Goal: Task Accomplishment & Management: Manage account settings

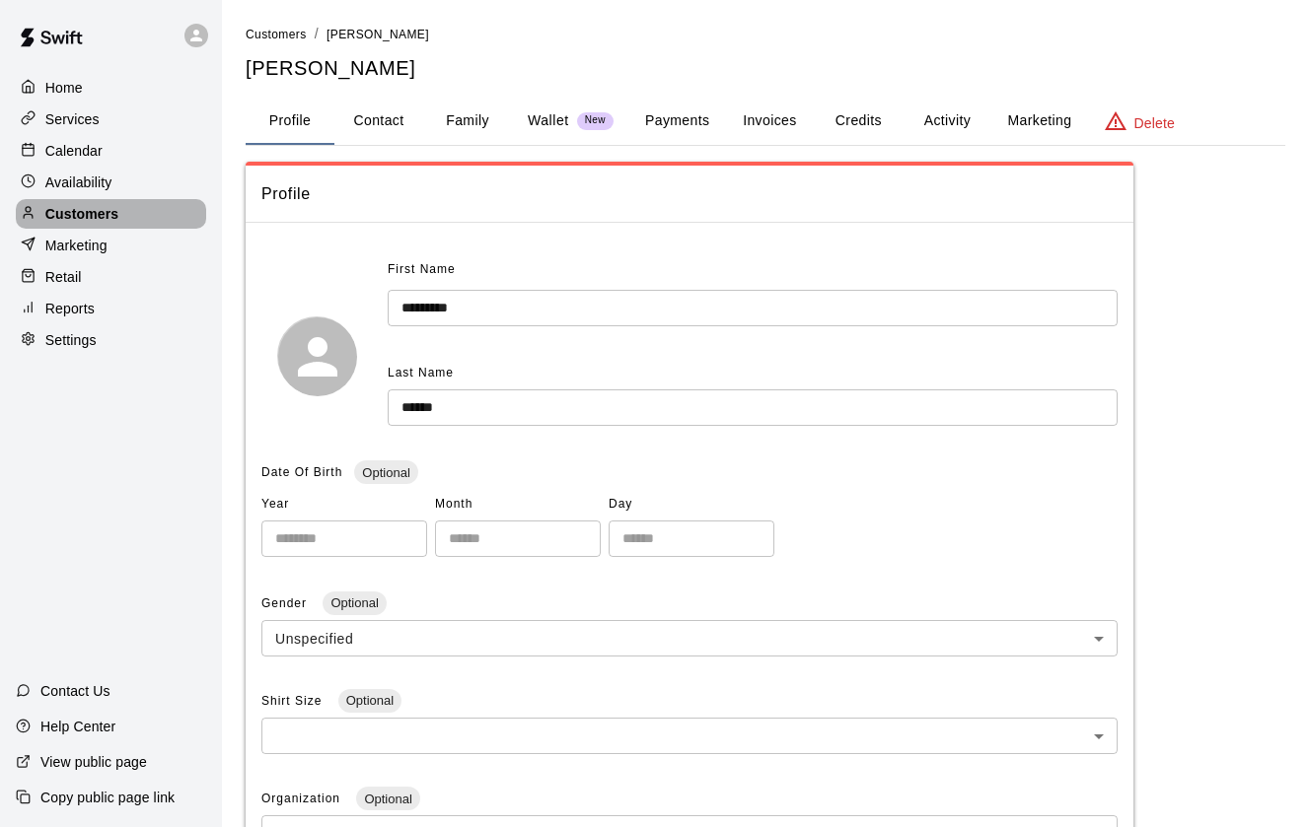
click at [103, 220] on p "Customers" at bounding box center [81, 214] width 73 height 20
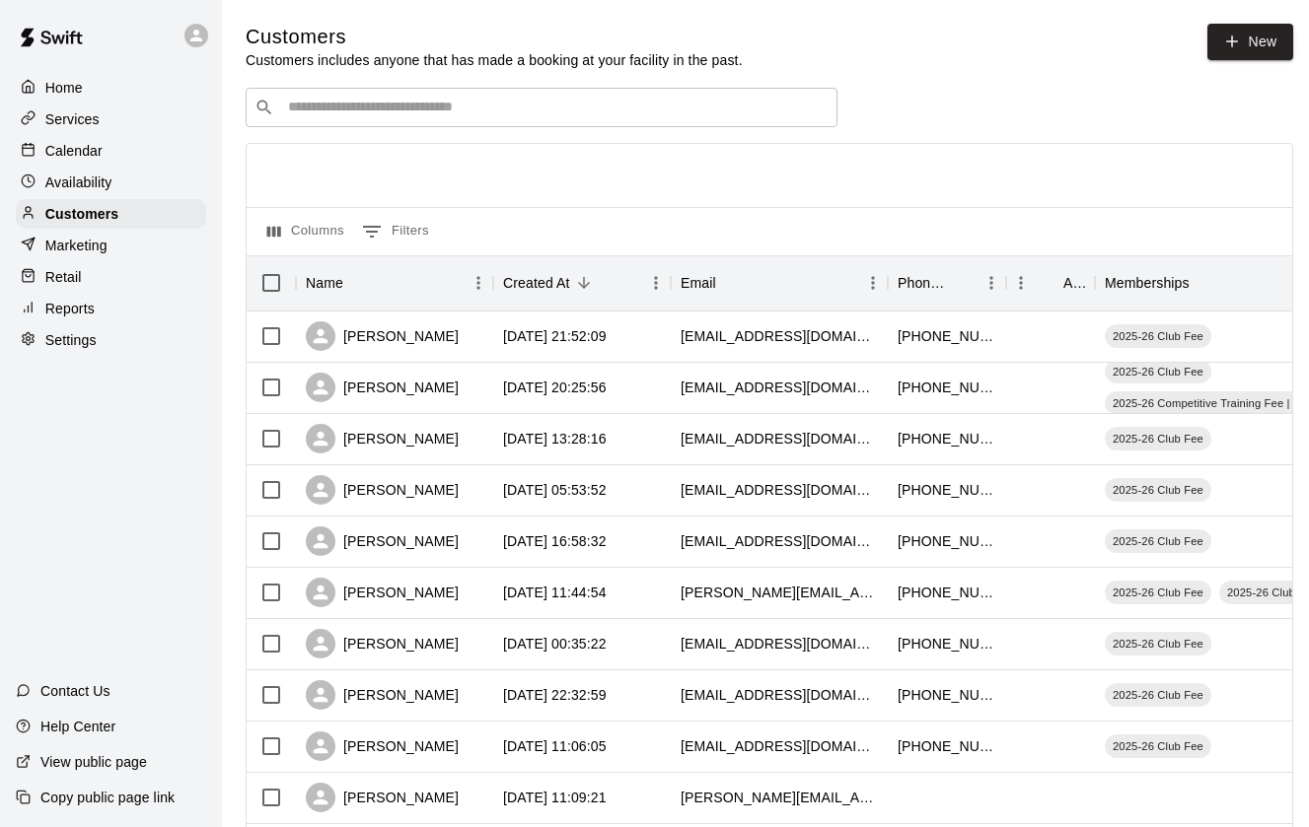
click at [496, 111] on input "Search customers by name or email" at bounding box center [555, 108] width 546 height 20
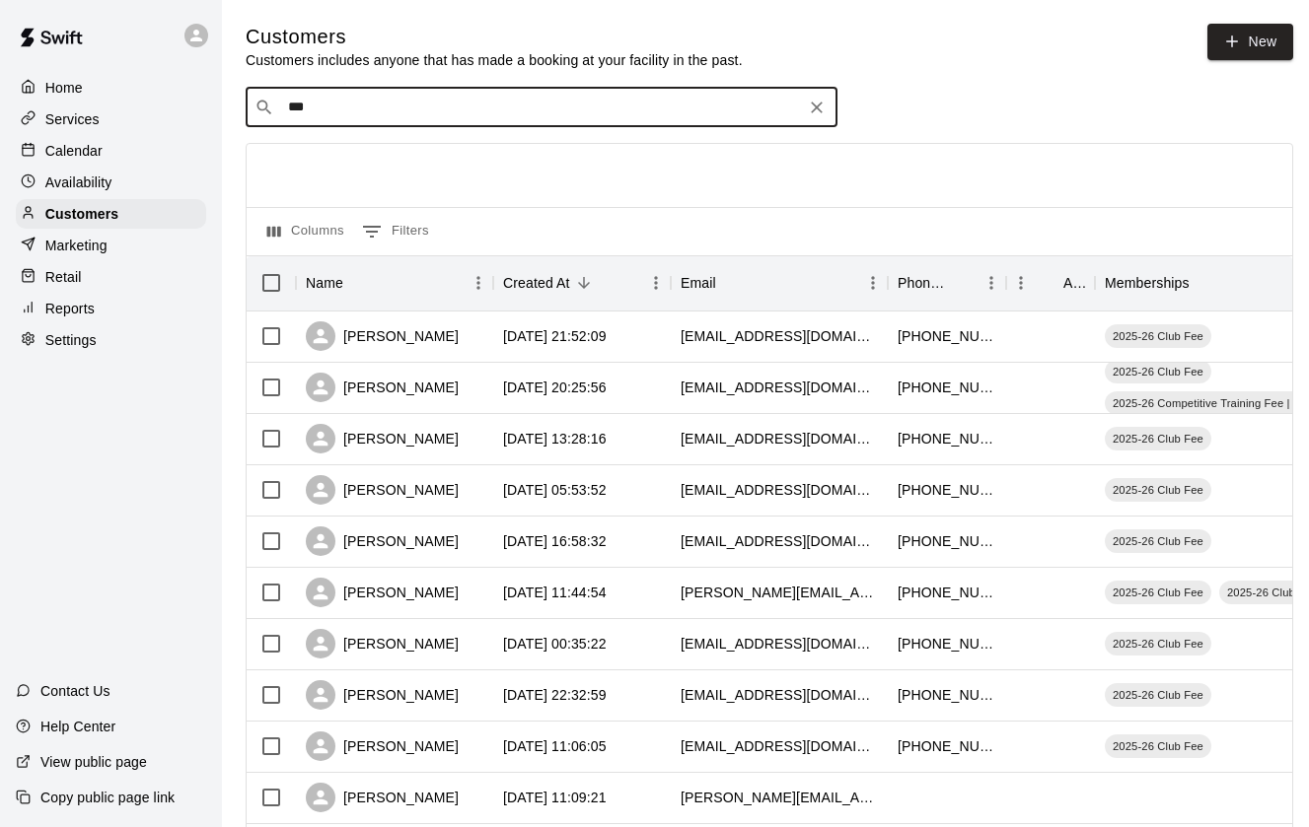
type input "****"
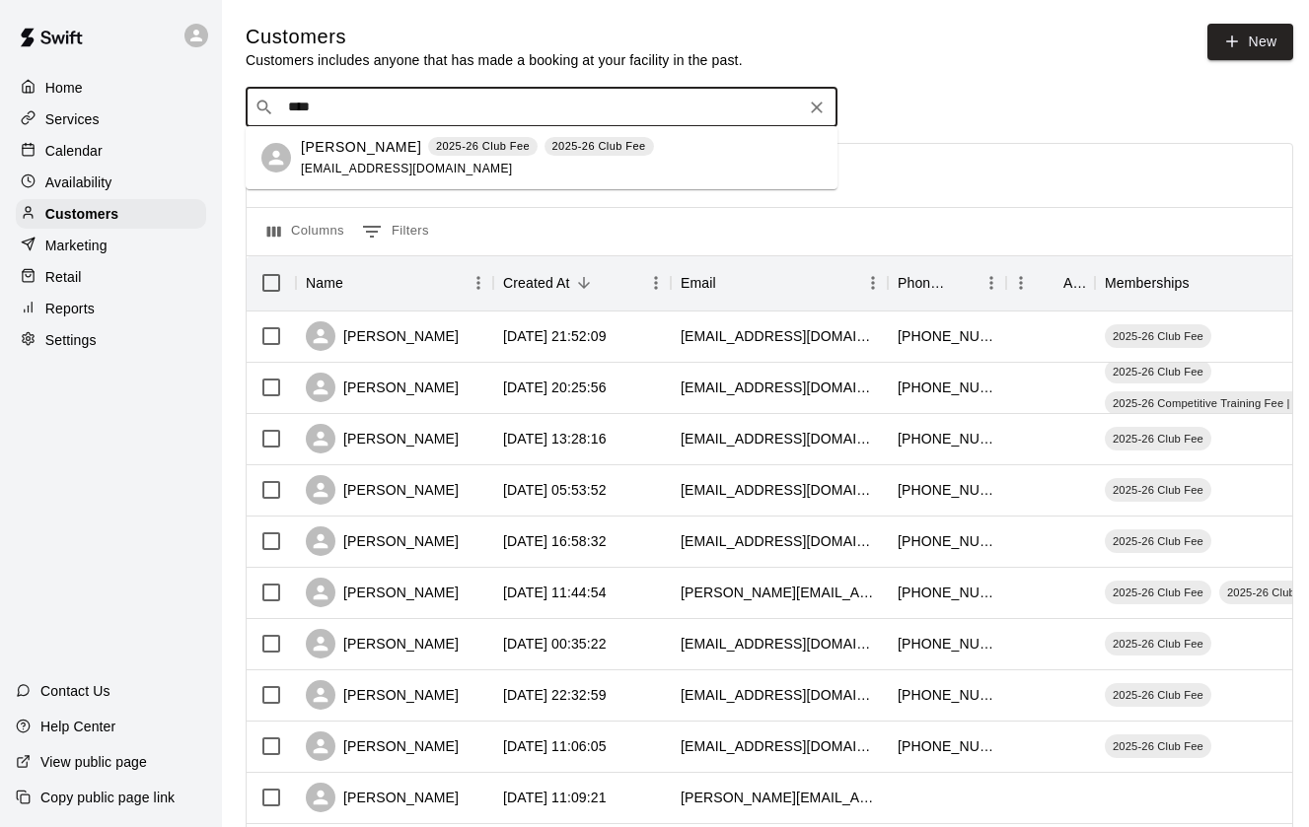
click at [338, 180] on div "[PERSON_NAME] 2025-26 Club Fee 2025-26 Club Fee [EMAIL_ADDRESS][DOMAIN_NAME]" at bounding box center [542, 157] width 592 height 63
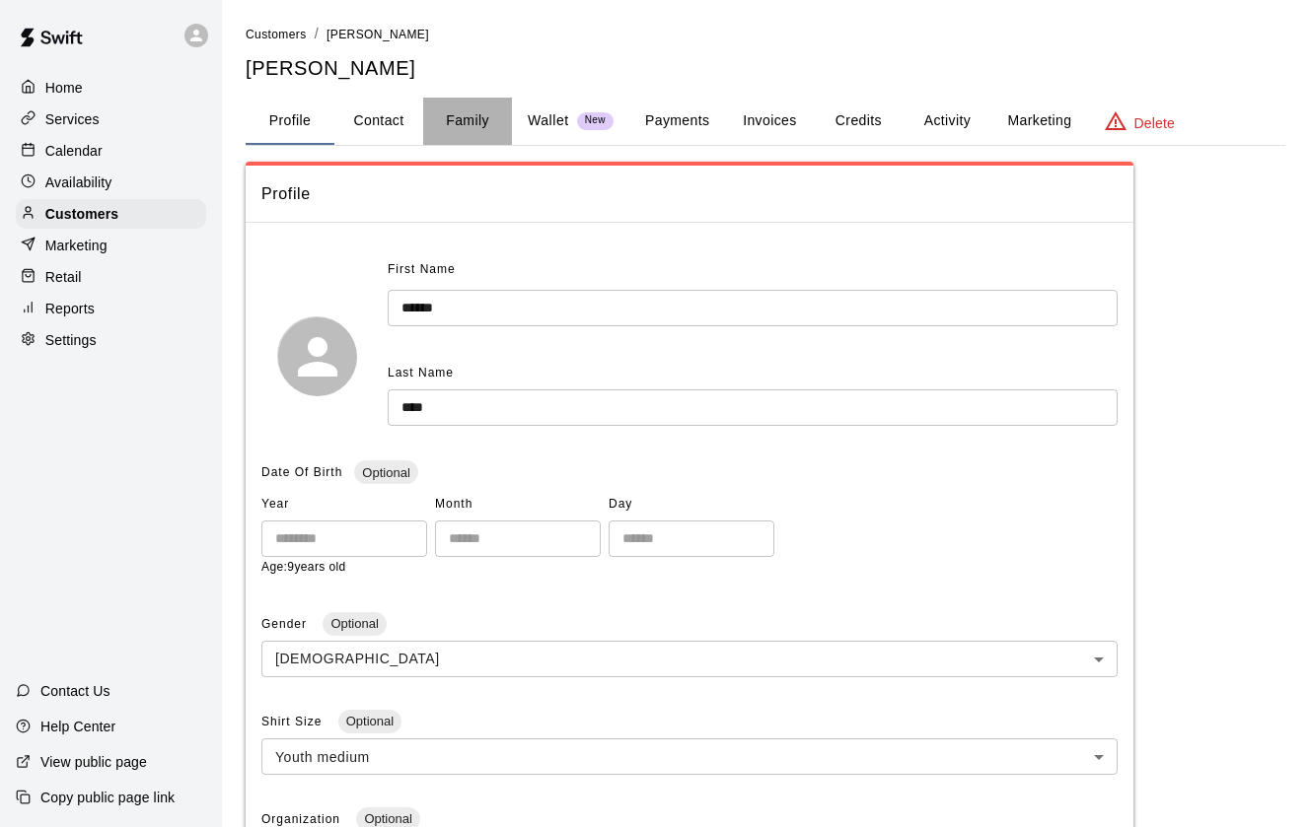
click at [456, 122] on button "Family" at bounding box center [467, 121] width 89 height 47
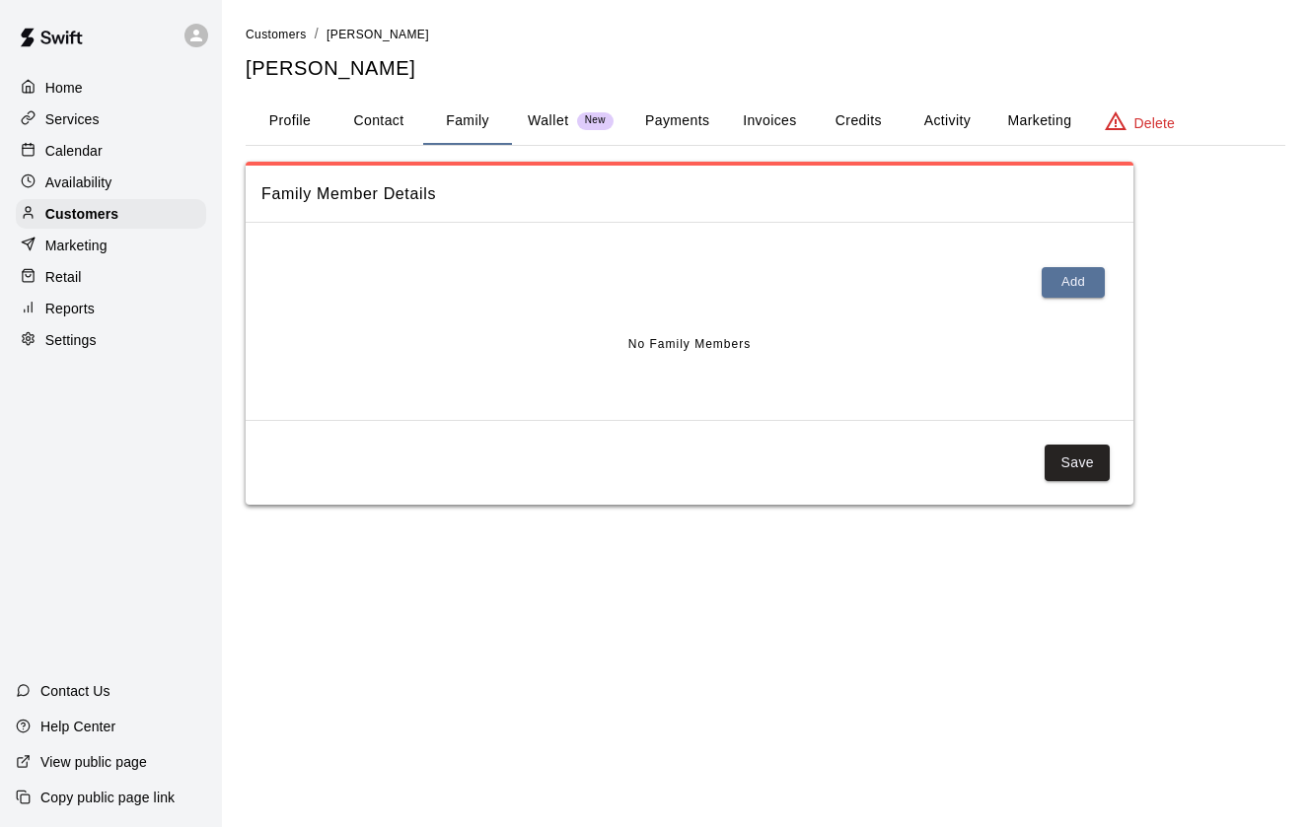
click at [287, 116] on button "Profile" at bounding box center [290, 121] width 89 height 47
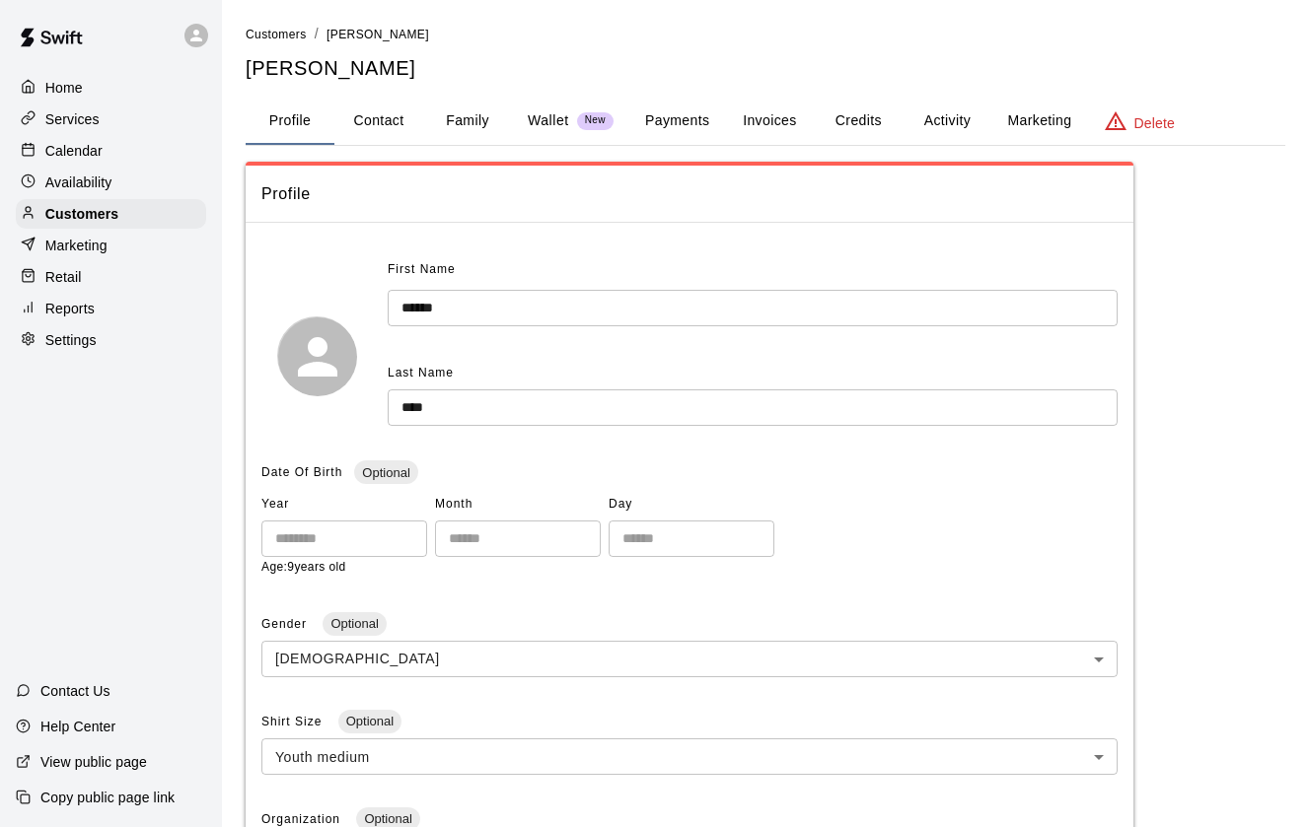
click at [456, 116] on button "Family" at bounding box center [467, 121] width 89 height 47
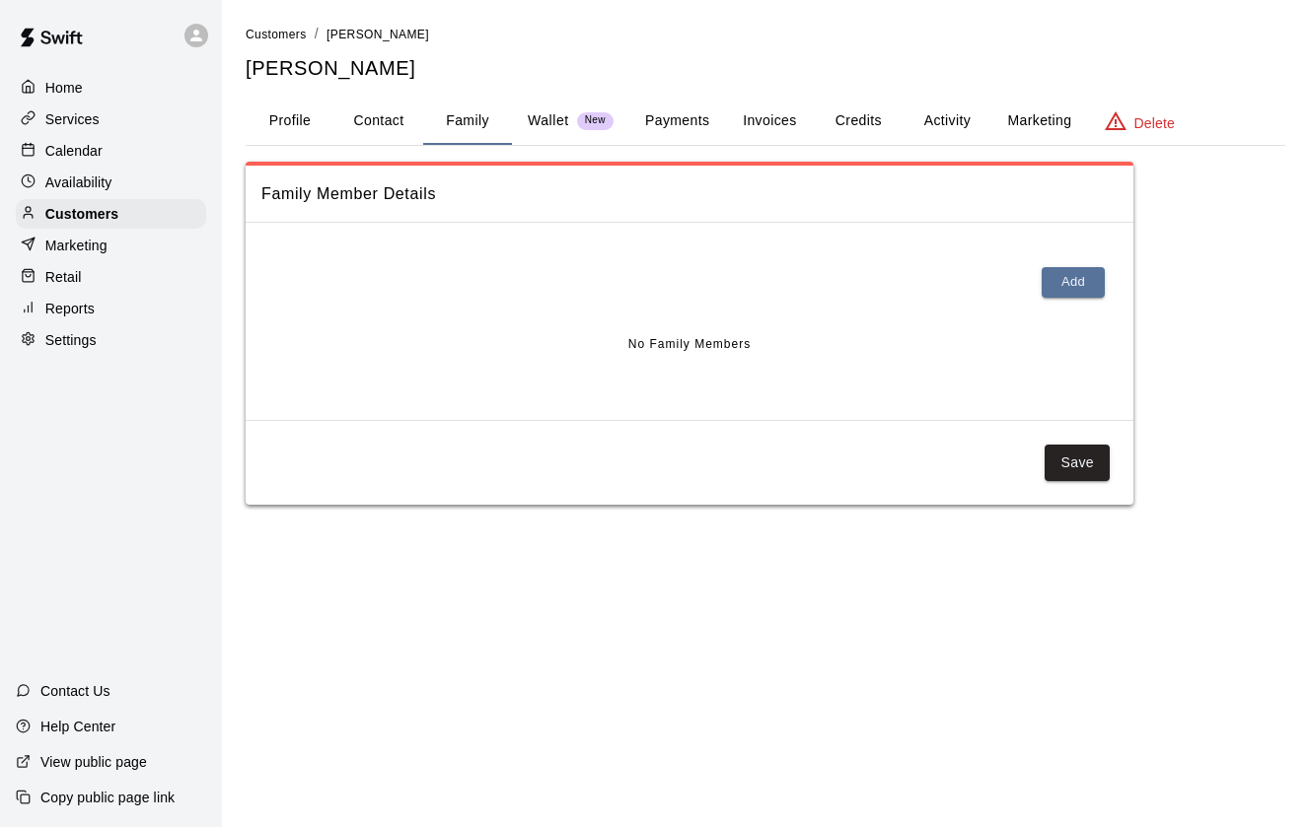
click at [856, 116] on button "Credits" at bounding box center [858, 121] width 89 height 47
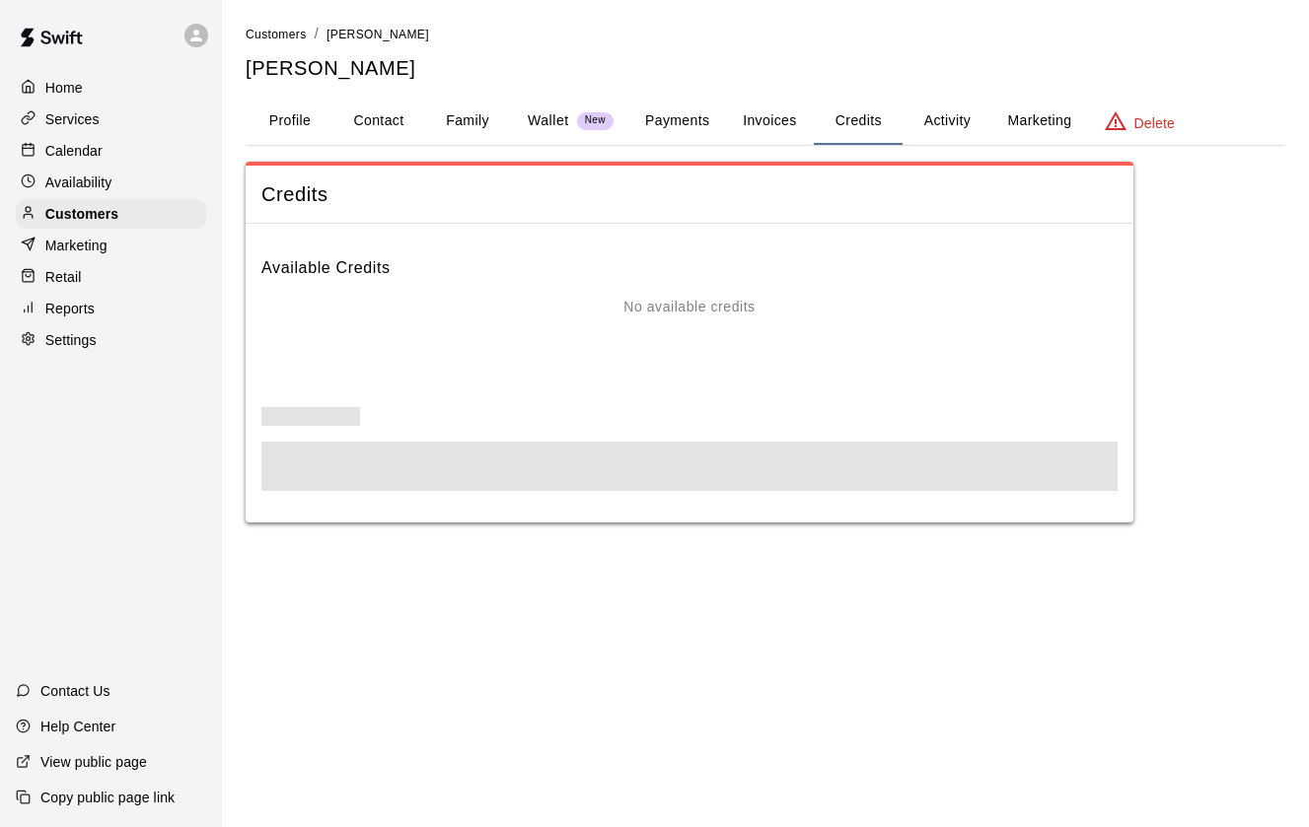
click at [951, 120] on button "Activity" at bounding box center [946, 121] width 89 height 47
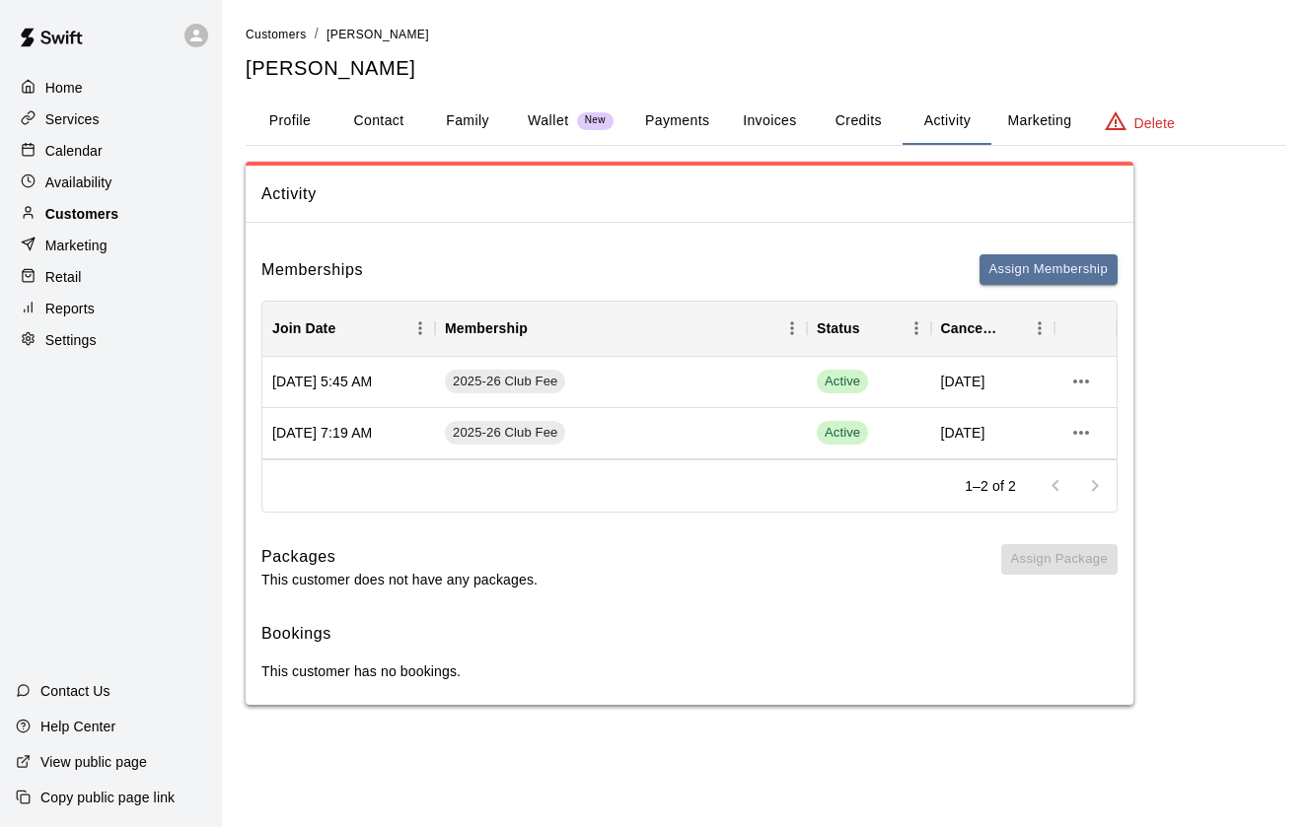
click at [75, 216] on p "Customers" at bounding box center [81, 214] width 73 height 20
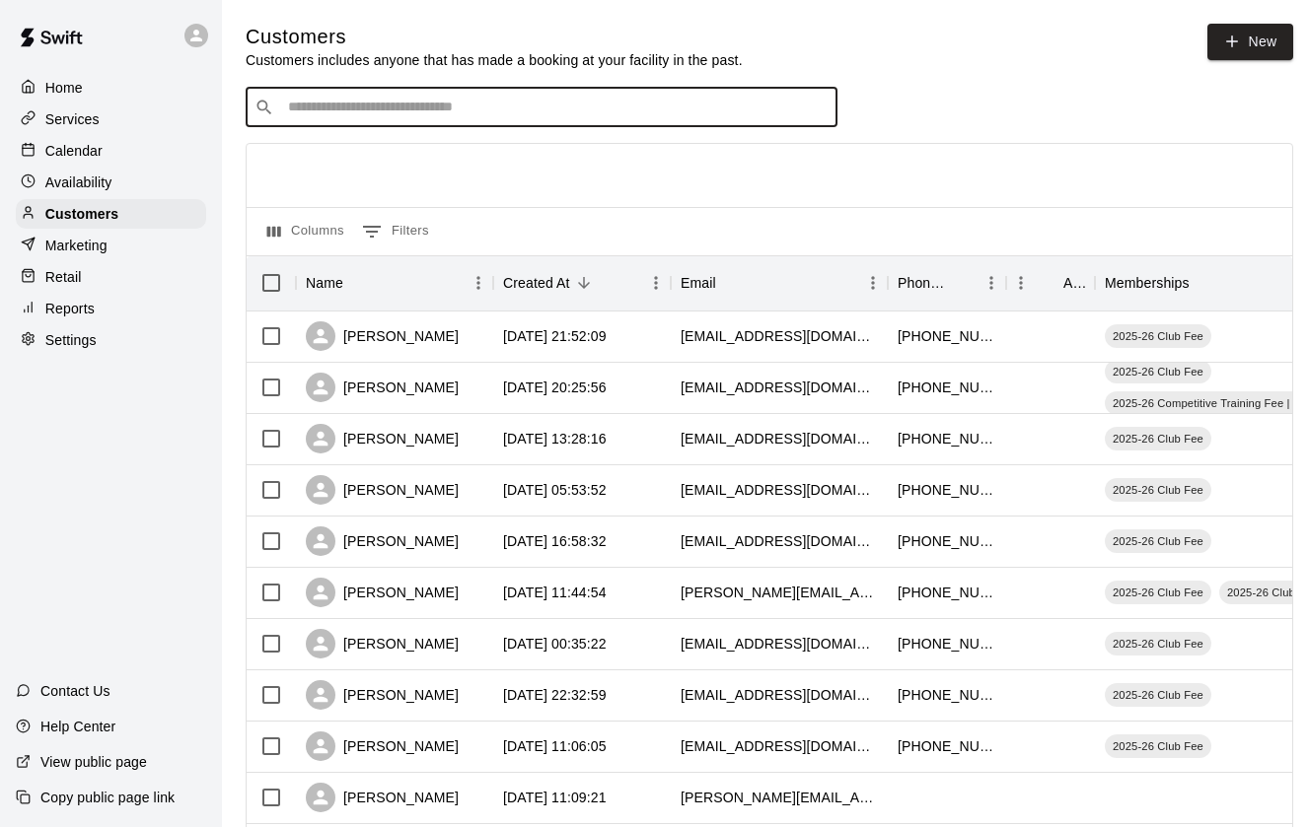
click at [433, 107] on input "Search customers by name or email" at bounding box center [555, 108] width 546 height 20
type input "*"
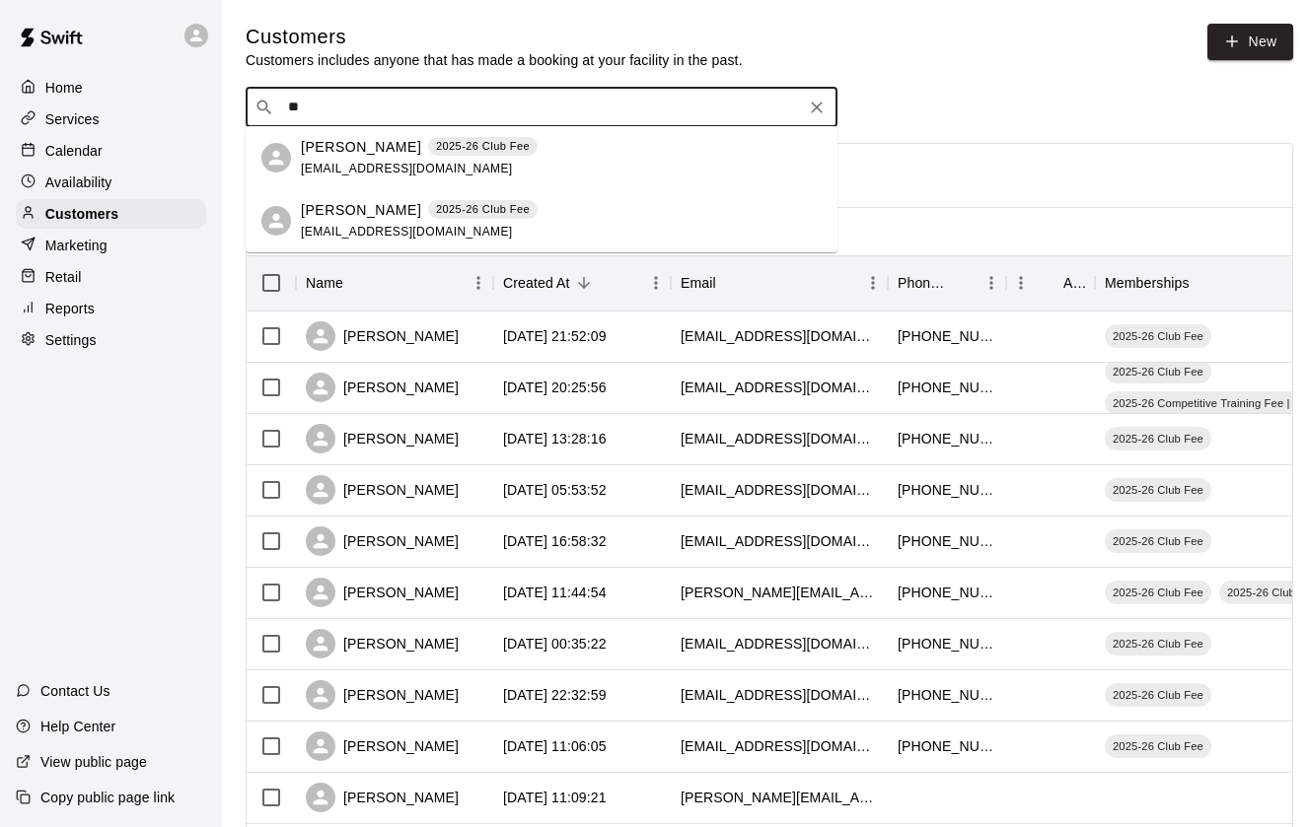
type input "*"
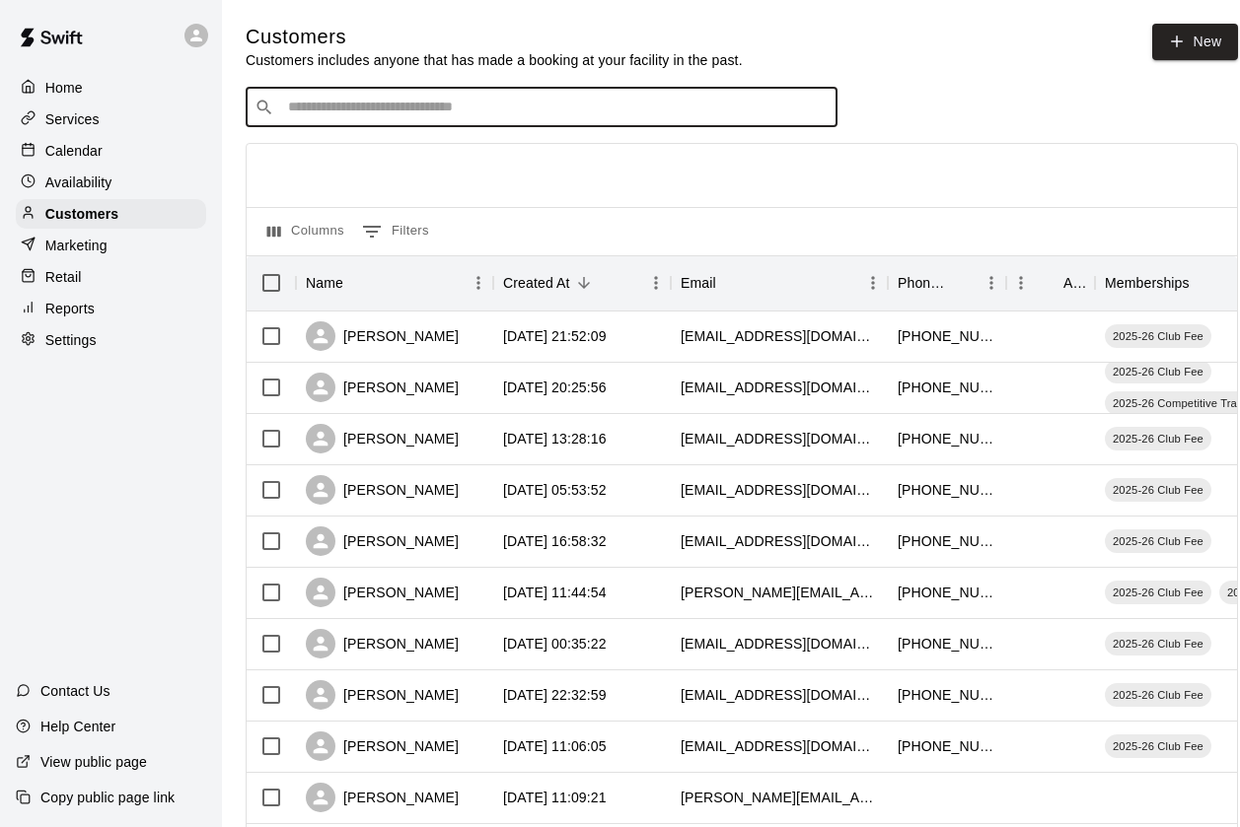
click at [389, 101] on input "Search customers by name or email" at bounding box center [555, 108] width 546 height 20
type input "*"
type input "*******"
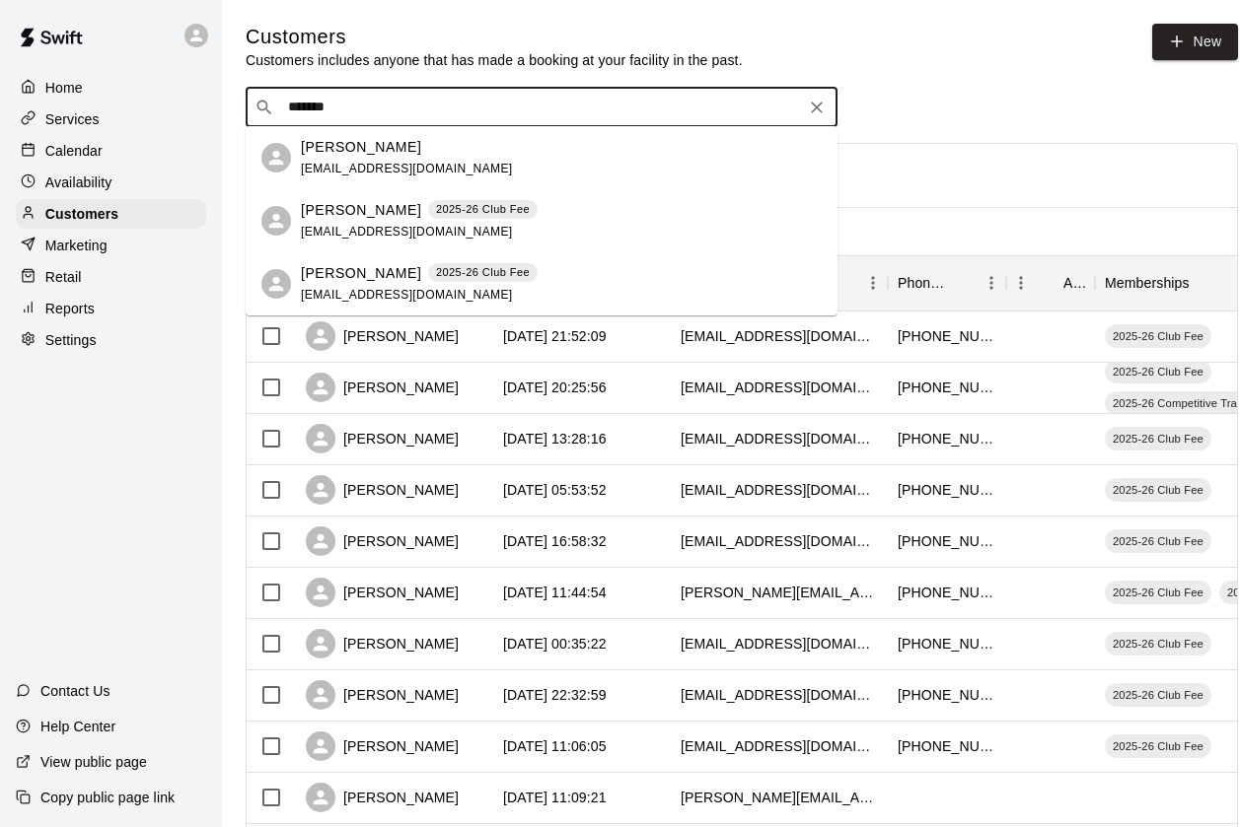
click at [379, 150] on p "[PERSON_NAME]" at bounding box center [361, 147] width 120 height 21
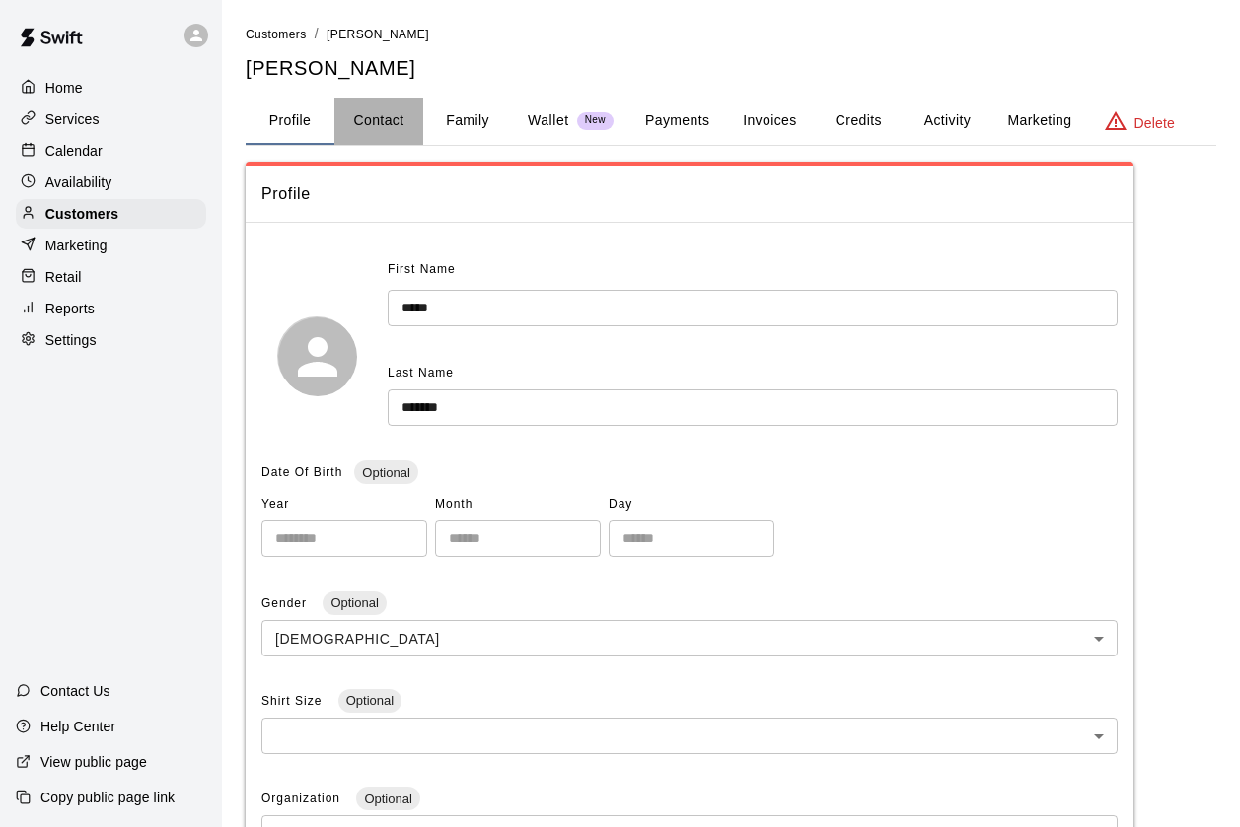
click at [383, 127] on button "Contact" at bounding box center [378, 121] width 89 height 47
select select "**"
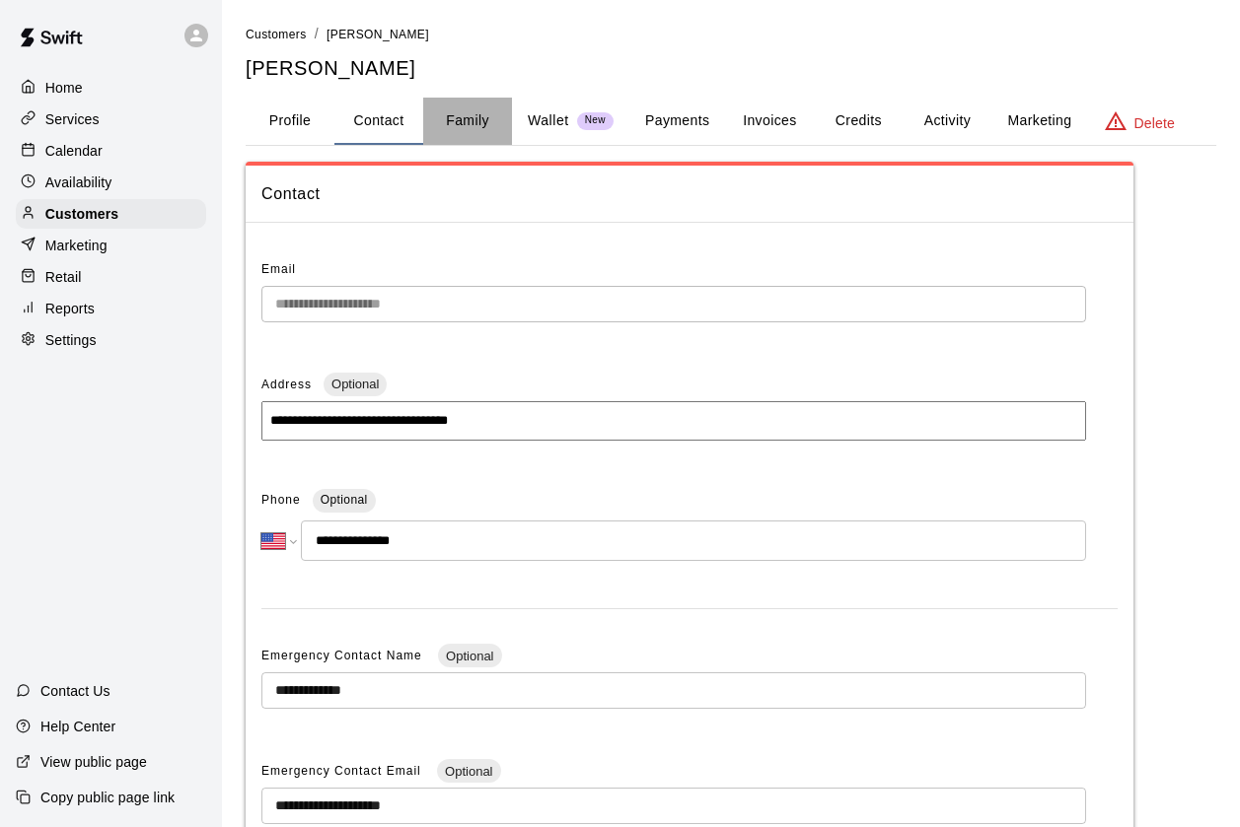
click at [471, 124] on button "Family" at bounding box center [467, 121] width 89 height 47
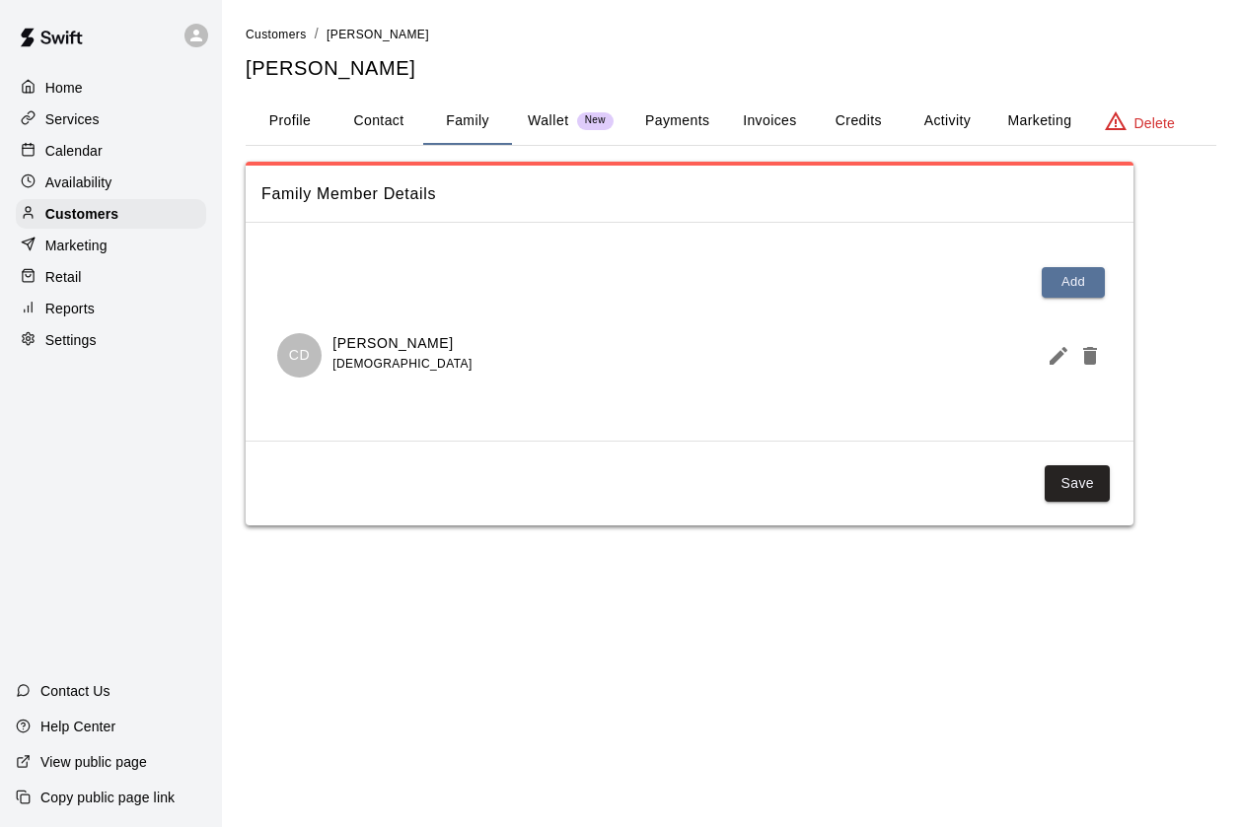
click at [848, 119] on button "Credits" at bounding box center [858, 121] width 89 height 47
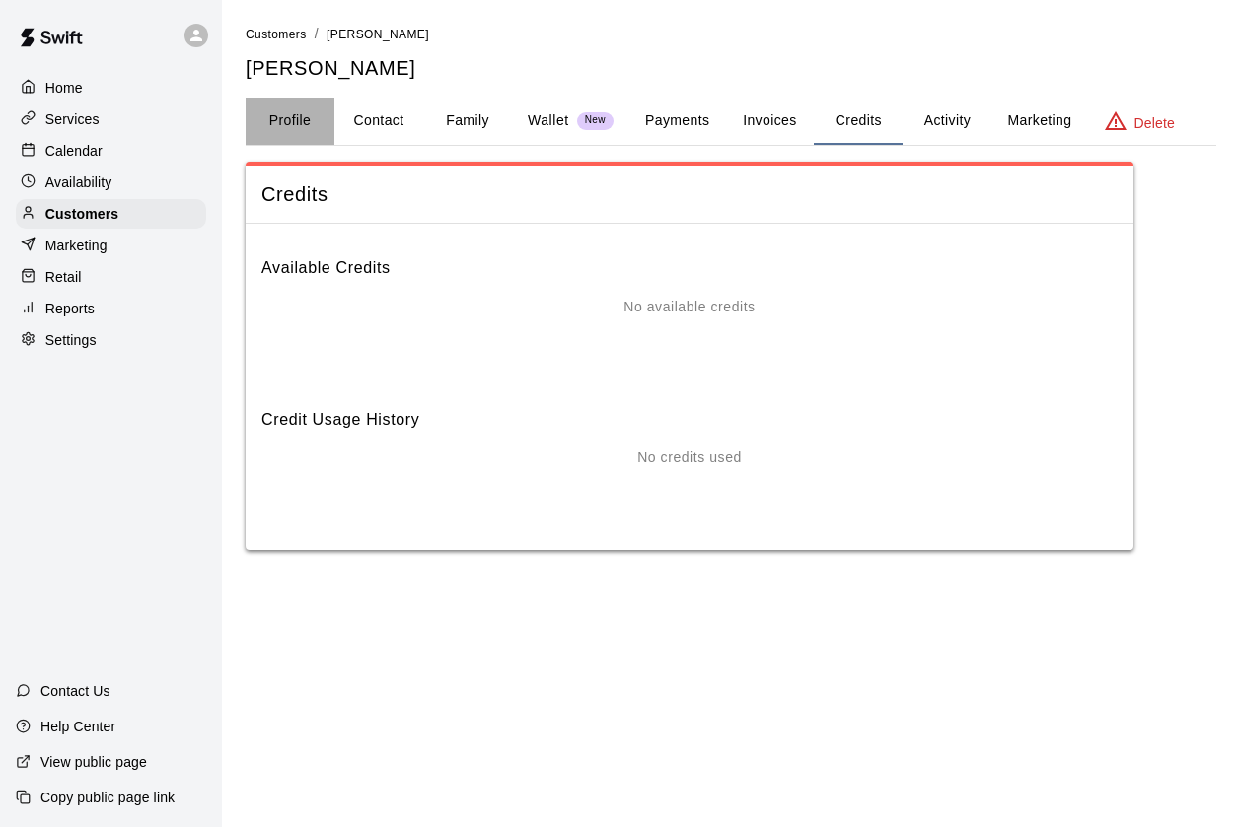
click at [299, 121] on button "Profile" at bounding box center [290, 121] width 89 height 47
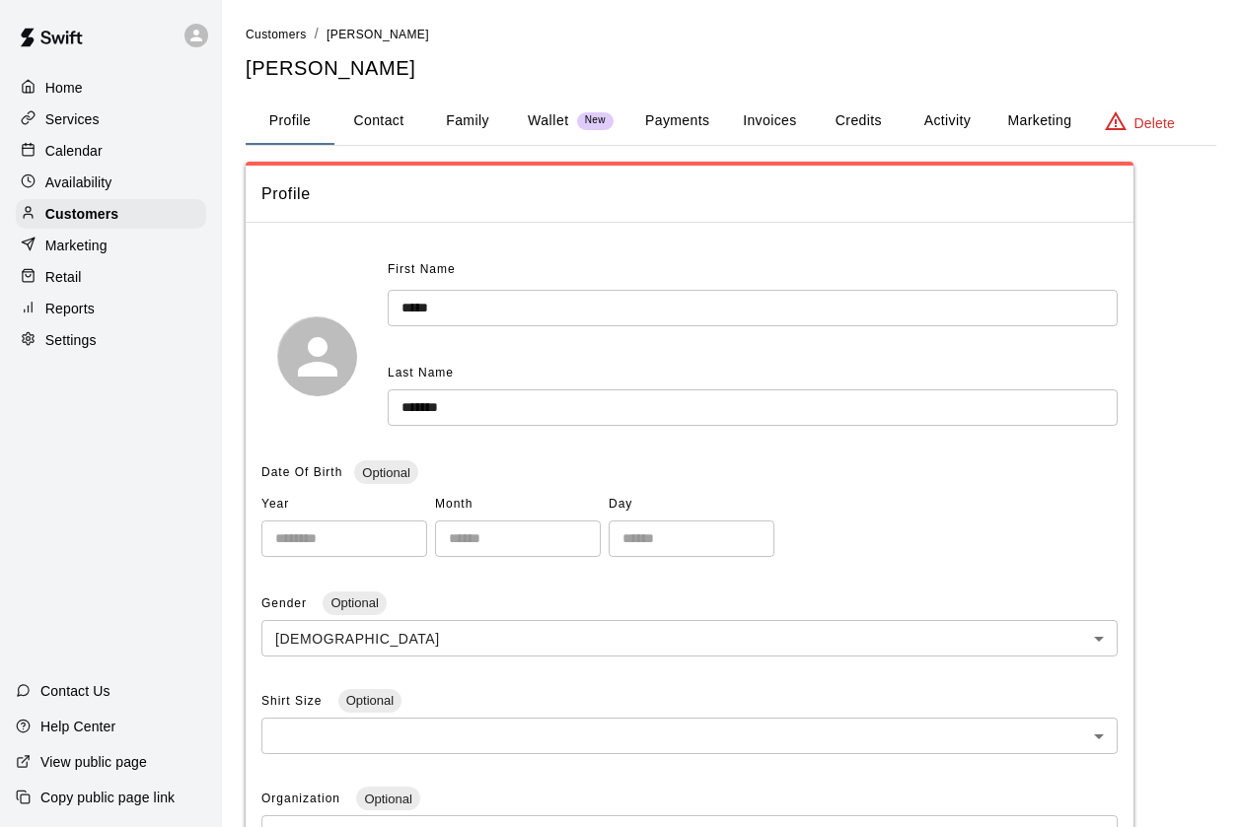
click at [383, 119] on button "Contact" at bounding box center [378, 121] width 89 height 47
select select "**"
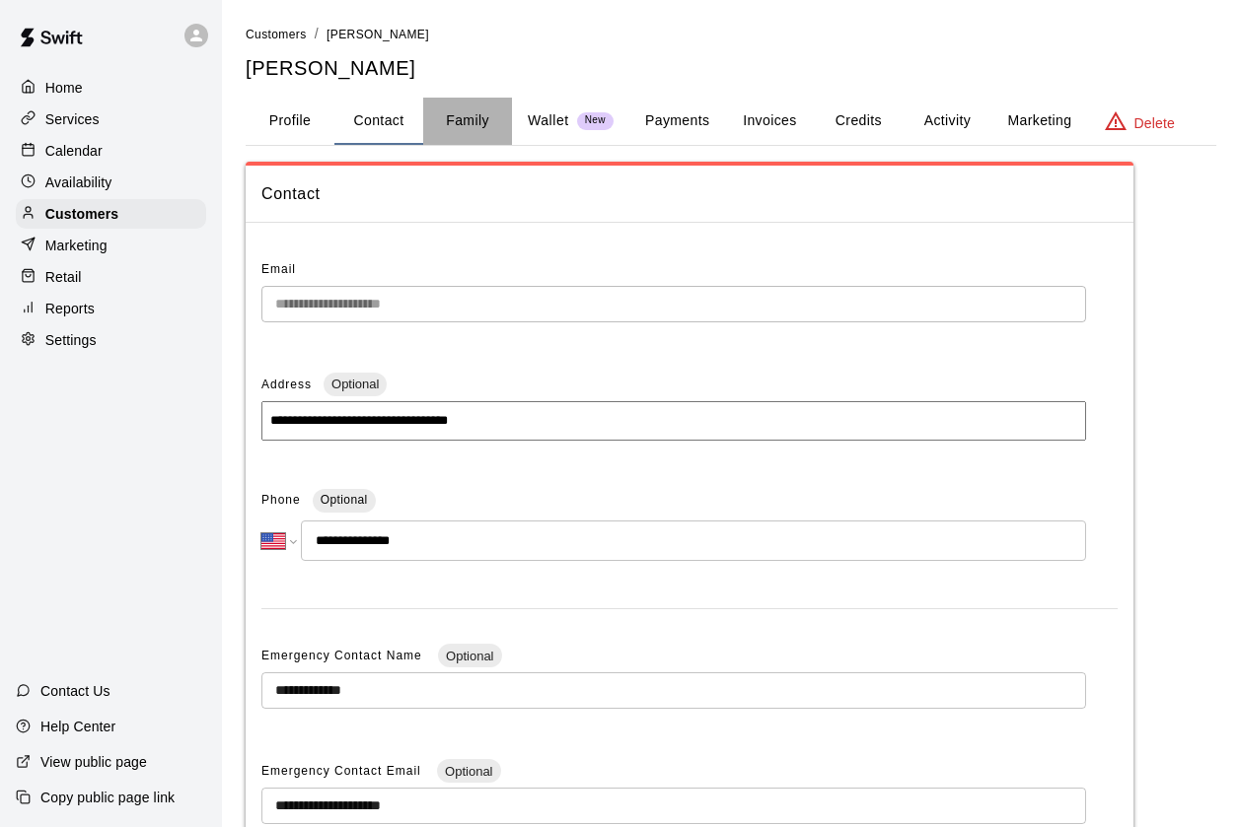
click at [459, 135] on button "Family" at bounding box center [467, 121] width 89 height 47
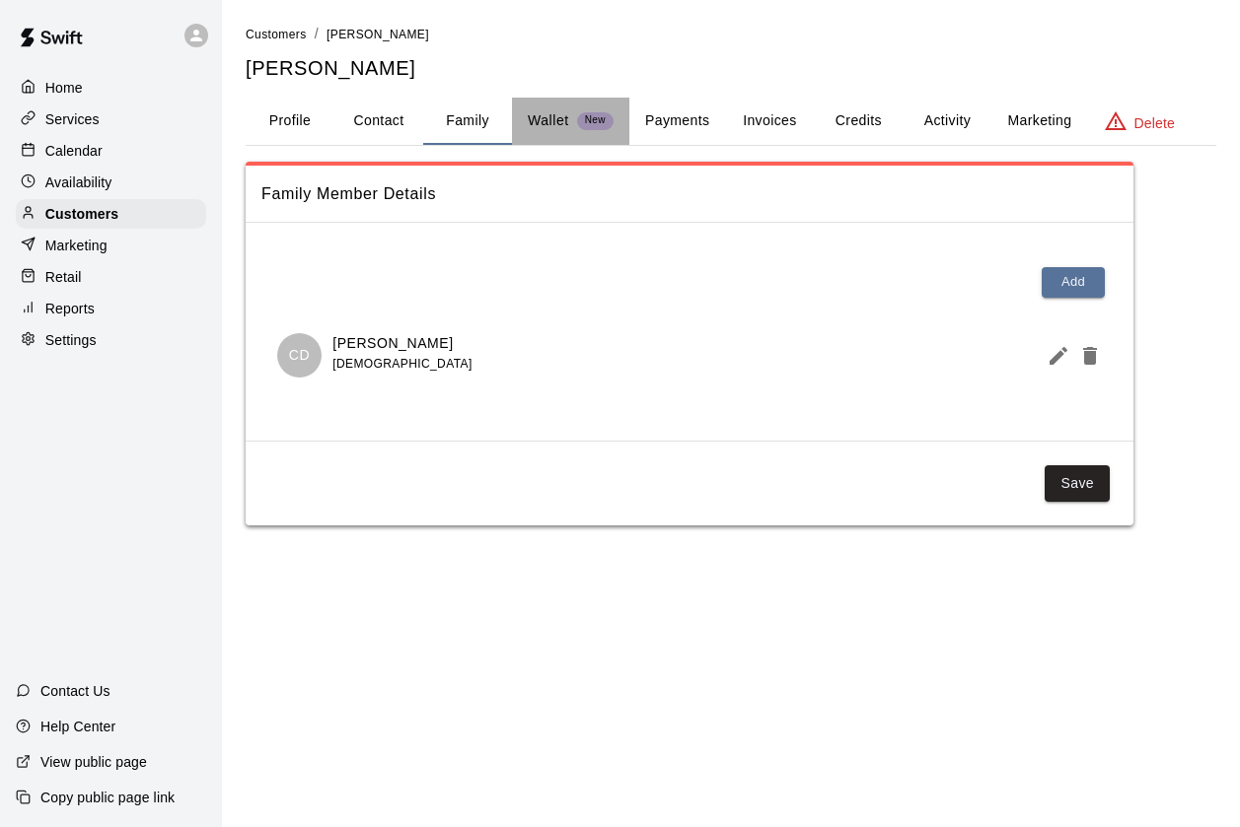
click at [531, 134] on button "Wallet New" at bounding box center [570, 121] width 117 height 47
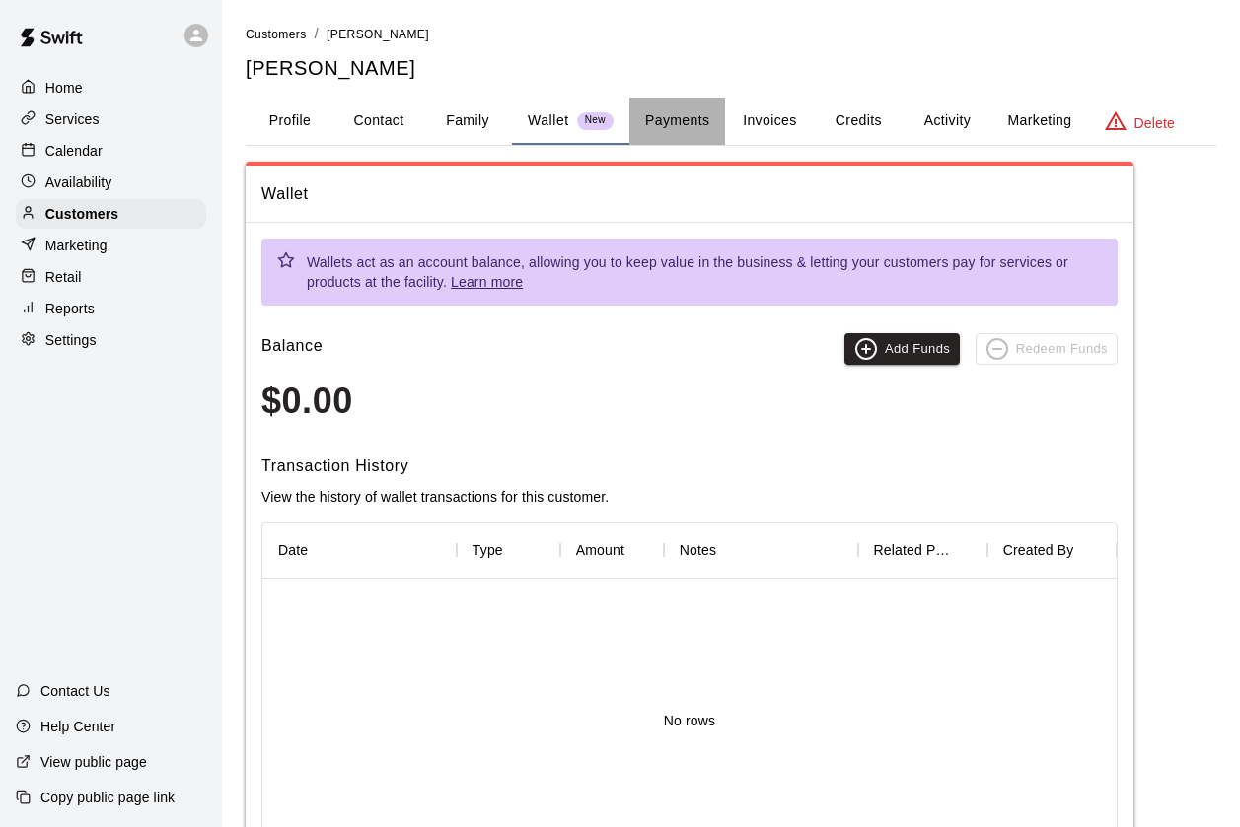
click at [667, 126] on button "Payments" at bounding box center [677, 121] width 96 height 47
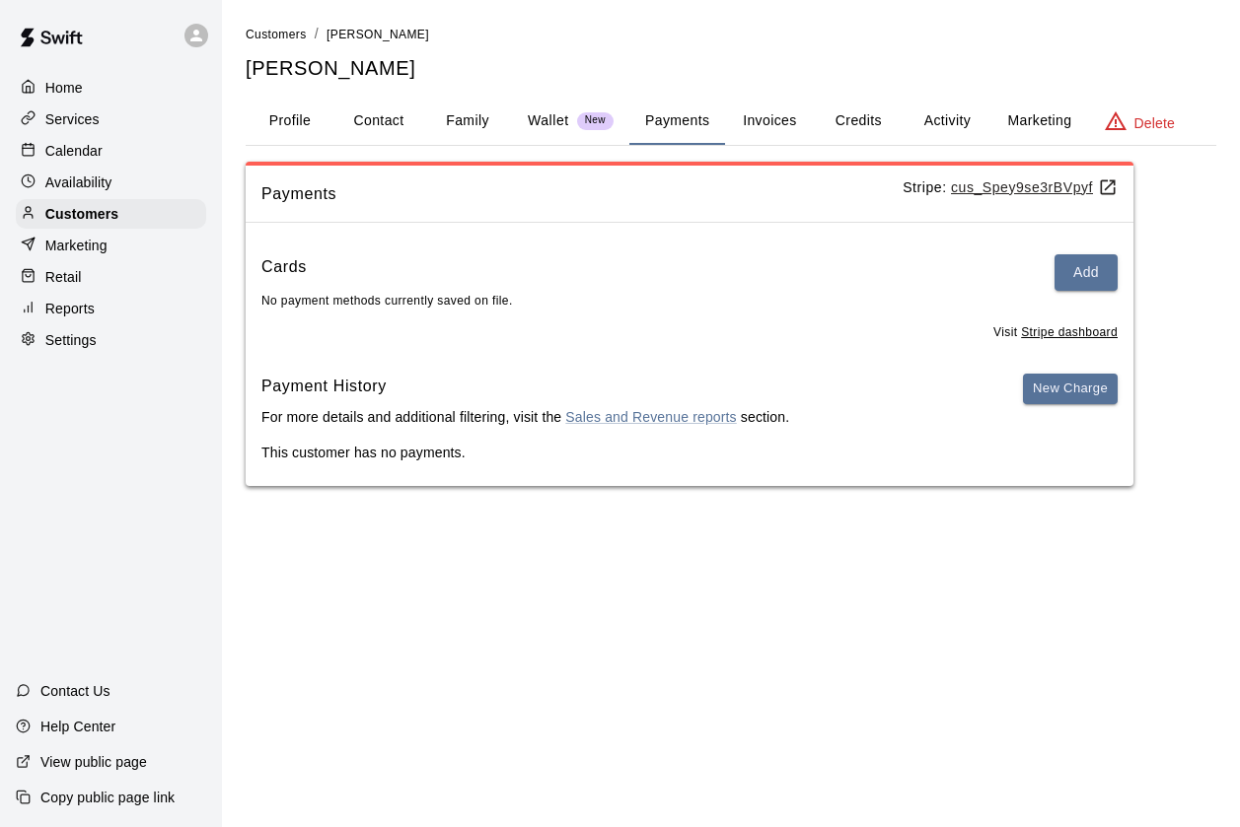
click at [783, 126] on button "Invoices" at bounding box center [769, 121] width 89 height 47
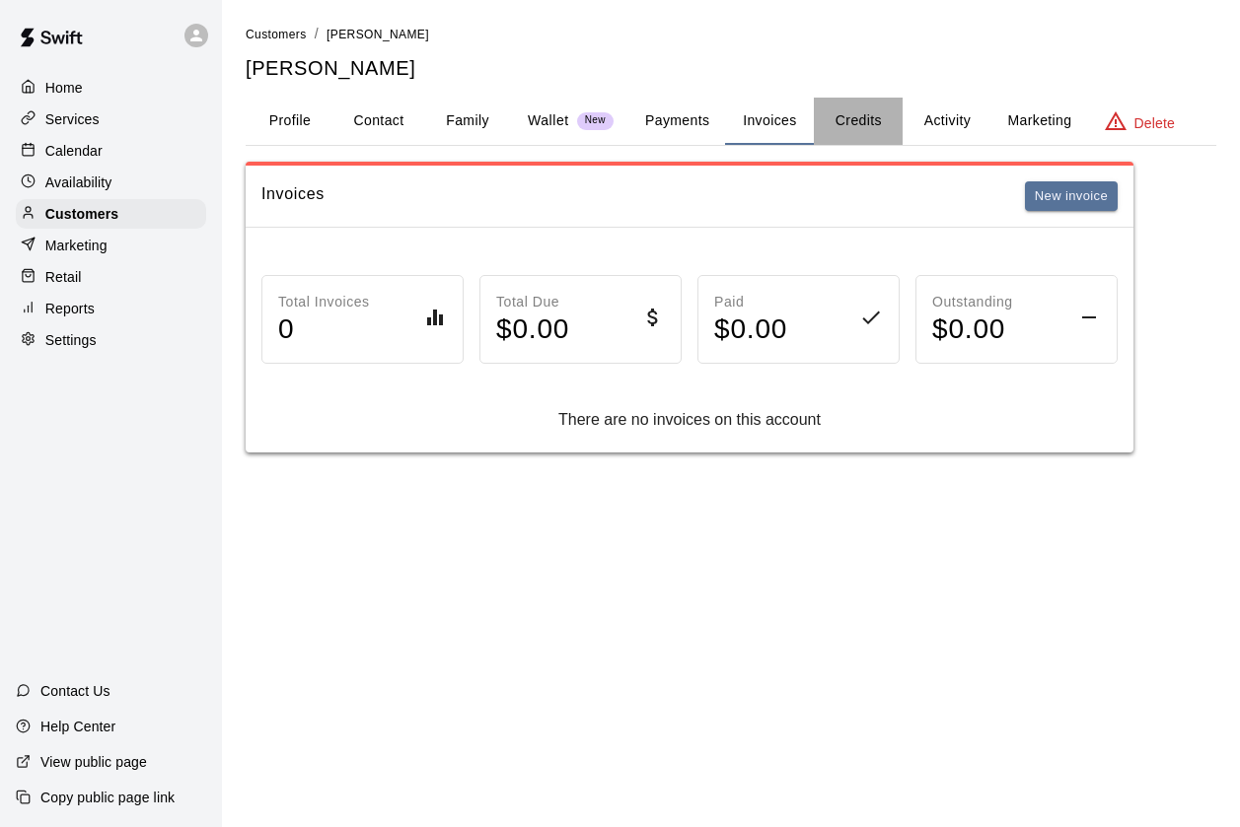
click at [866, 126] on button "Credits" at bounding box center [858, 121] width 89 height 47
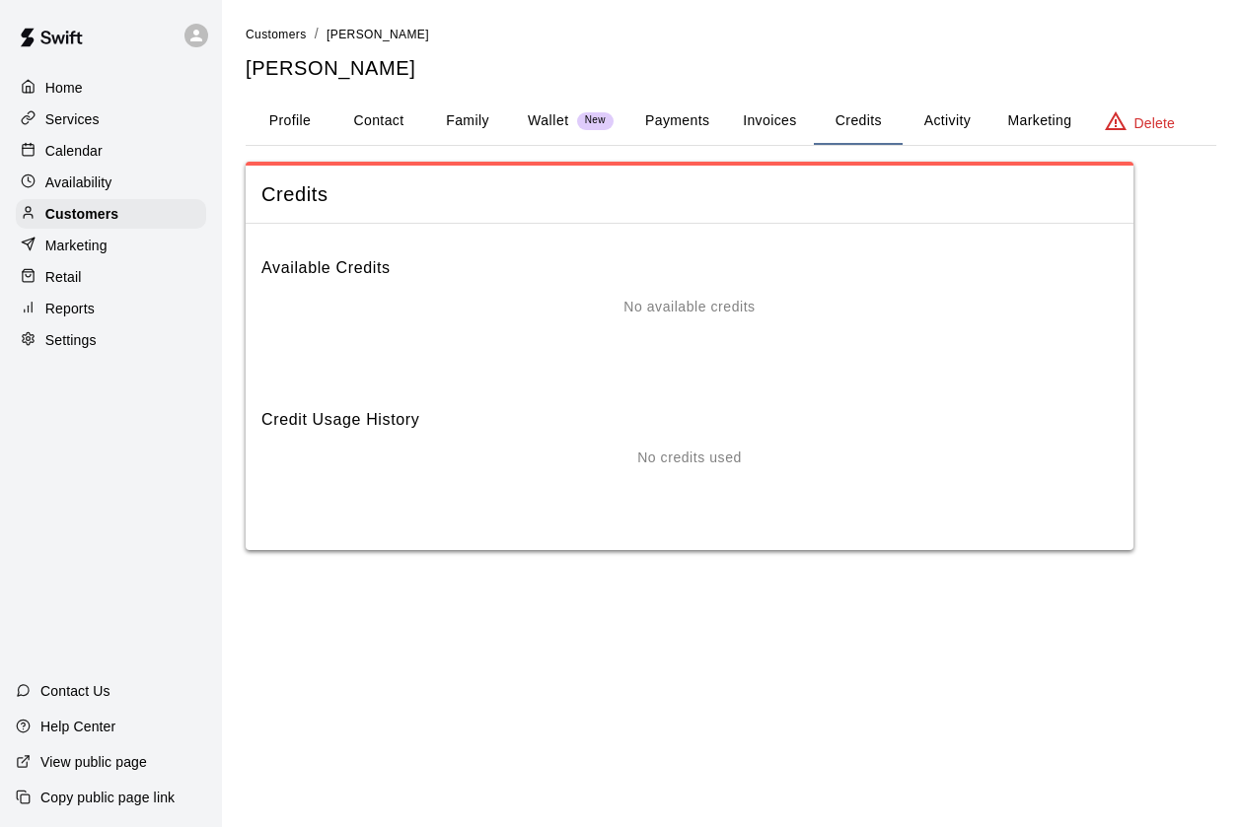
click at [929, 126] on button "Activity" at bounding box center [946, 121] width 89 height 47
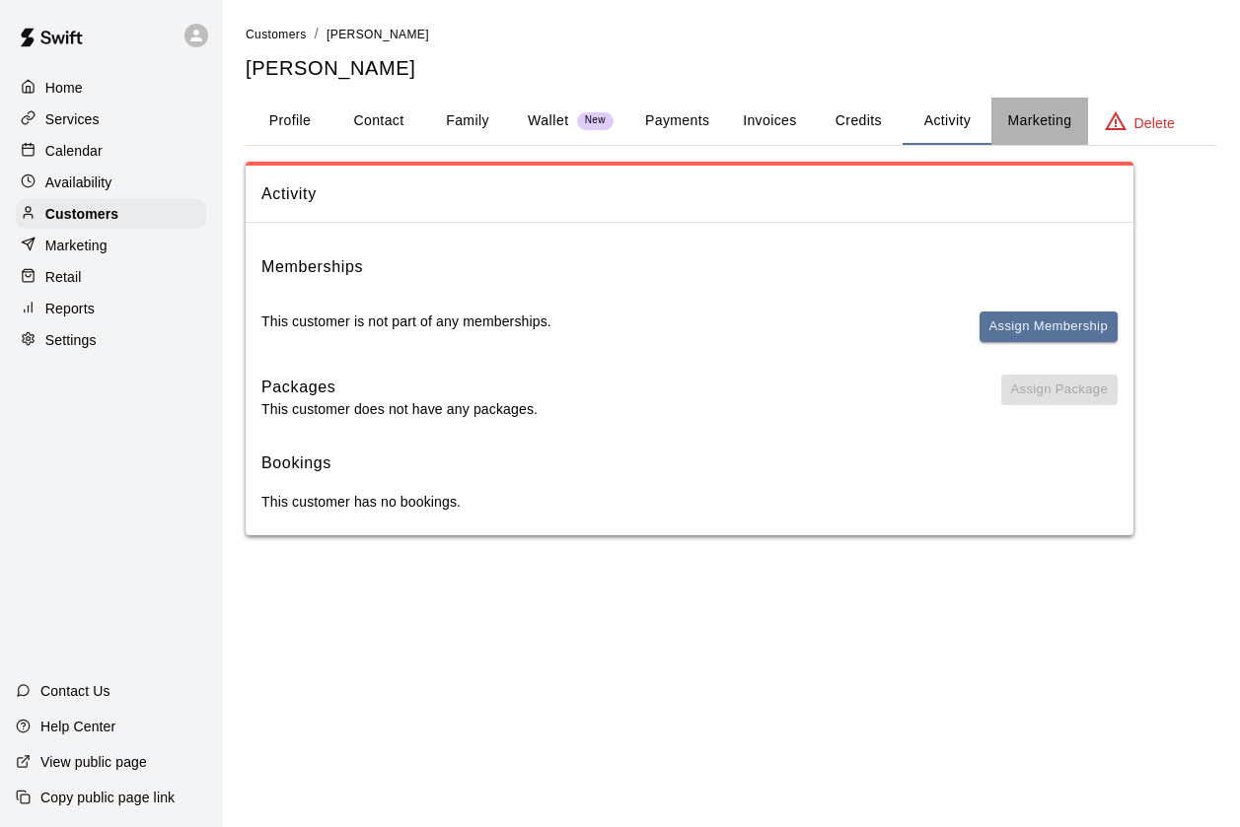
click at [1020, 127] on button "Marketing" at bounding box center [1039, 121] width 96 height 47
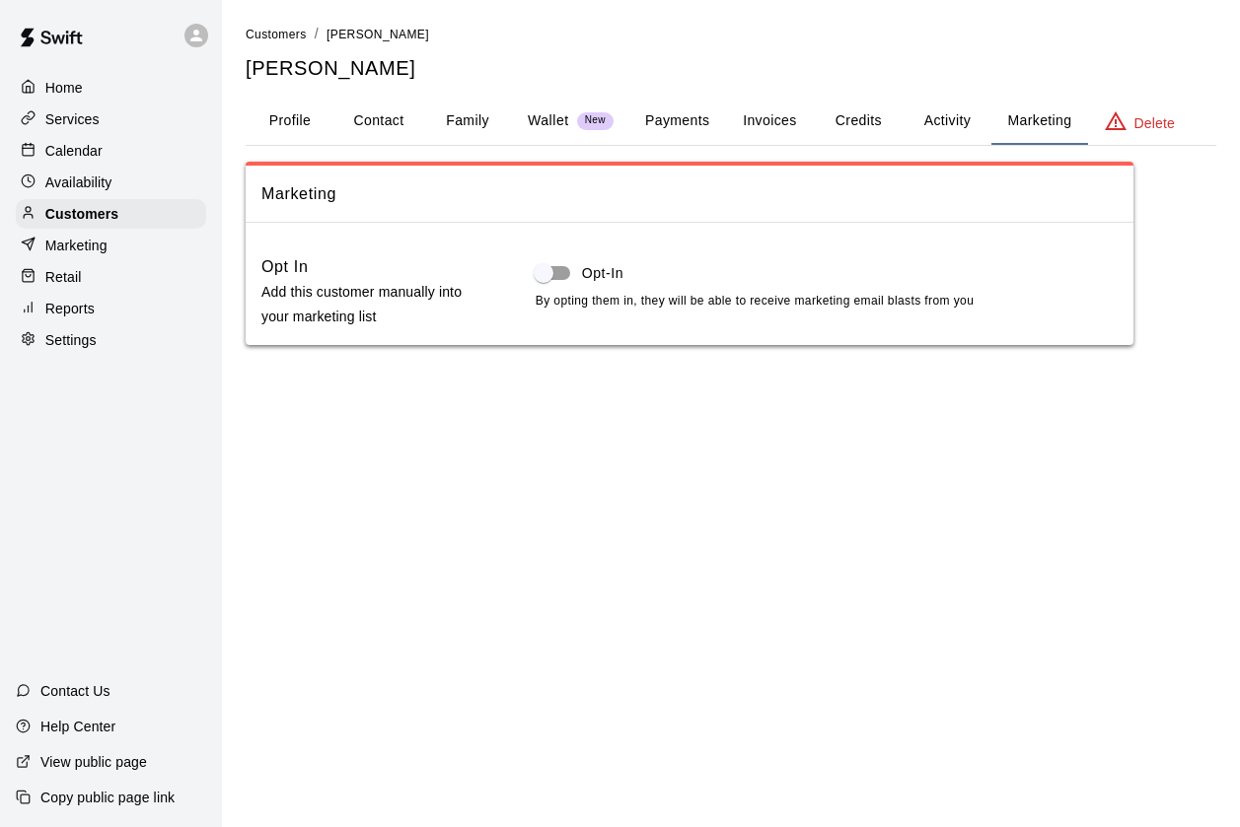
click at [293, 128] on button "Profile" at bounding box center [290, 121] width 89 height 47
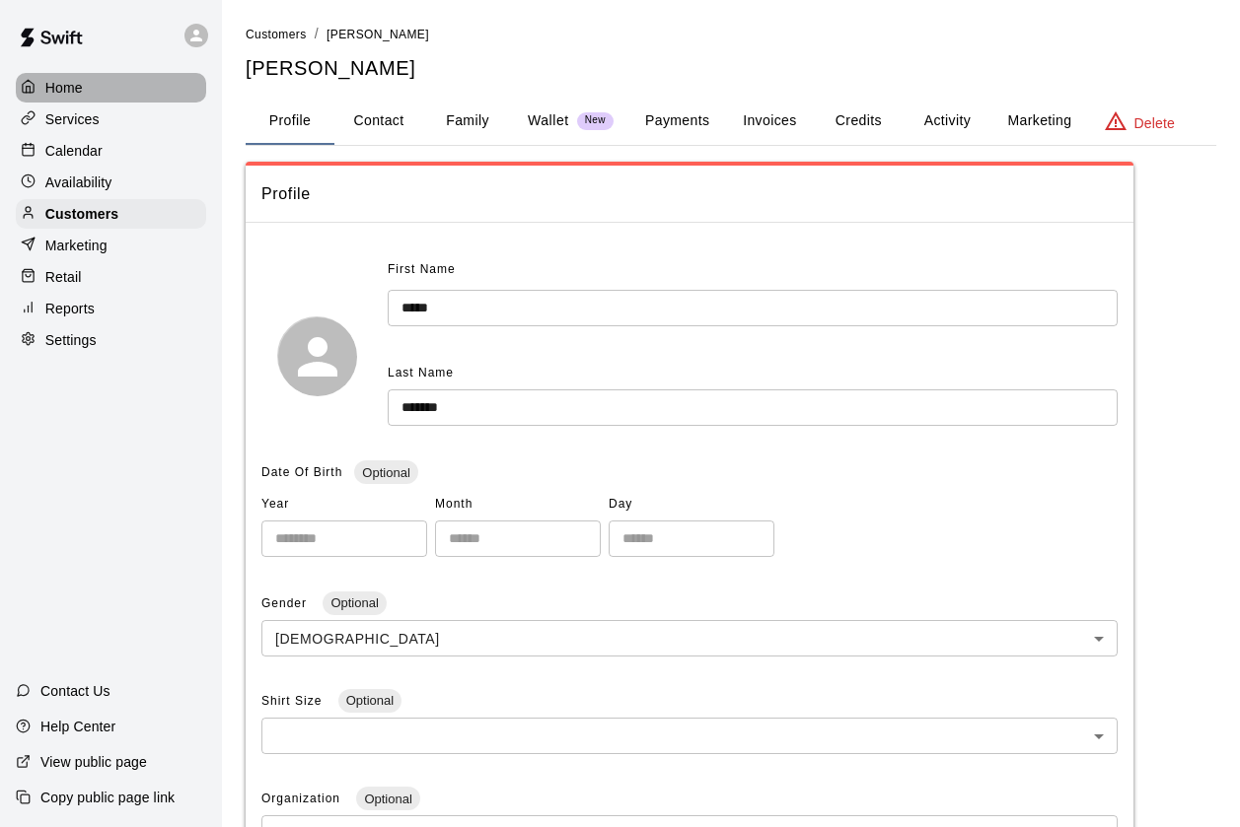
click at [131, 87] on div "Home" at bounding box center [111, 88] width 190 height 30
